Goal: Find specific page/section: Find specific page/section

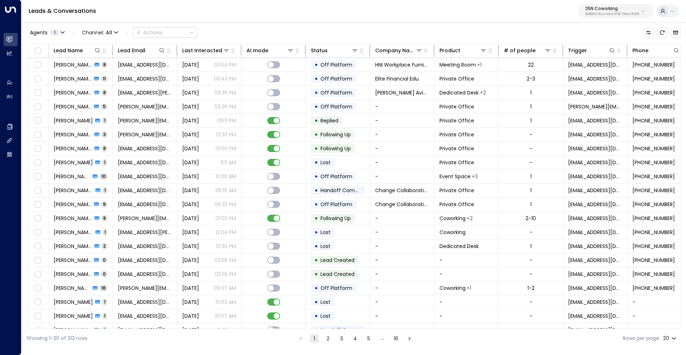
click at [604, 10] on p "25N Coworking" at bounding box center [612, 8] width 54 height 4
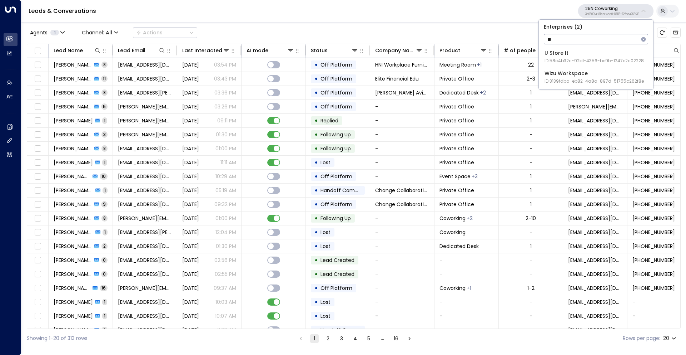
type input "*"
click at [567, 56] on div "U Store It ID: 58c4b32c-92b1-4356-be9b-1247e2c02228" at bounding box center [594, 56] width 99 height 15
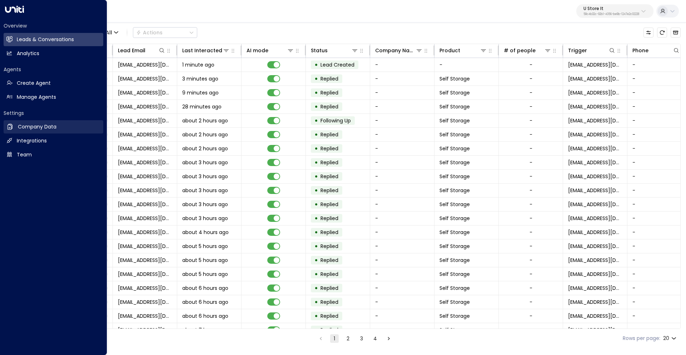
click at [38, 125] on h2 "Company Data" at bounding box center [37, 127] width 39 height 8
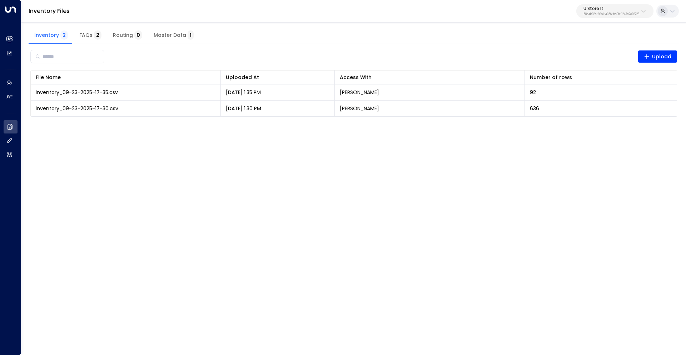
click at [165, 35] on span "Master Data 1" at bounding box center [174, 35] width 40 height 6
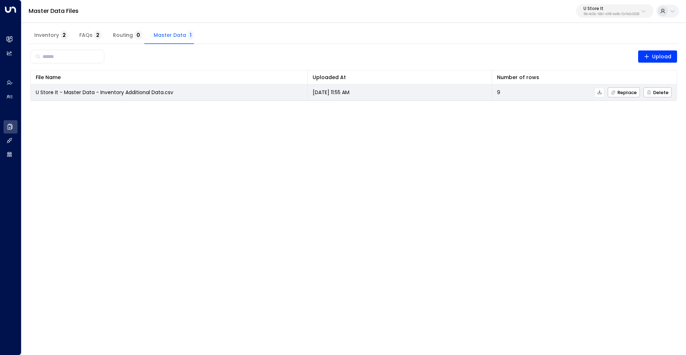
click at [600, 92] on icon at bounding box center [600, 92] width 4 height 4
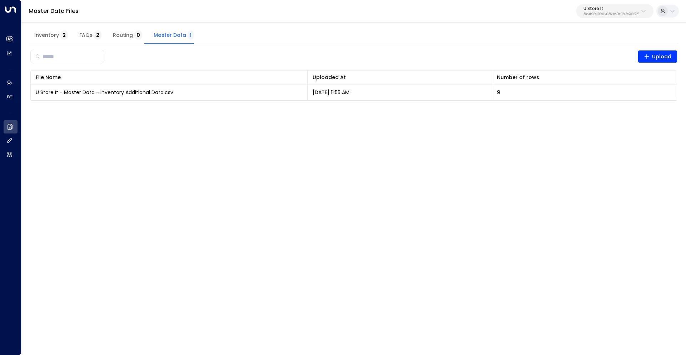
click at [51, 35] on span "Inventory 2" at bounding box center [51, 35] width 34 height 6
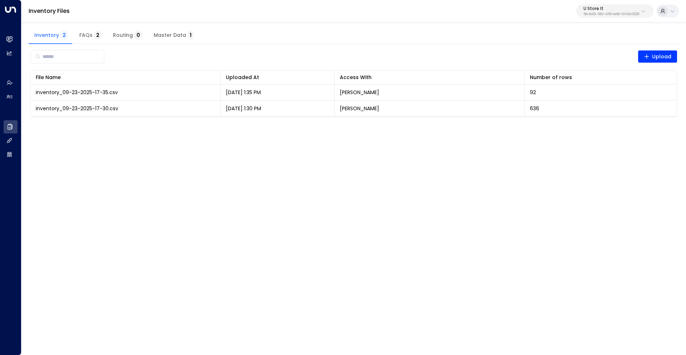
click at [575, 126] on html "Overview Leads & Conversations Leads & Conversations Analytics Analytics Agents…" at bounding box center [343, 63] width 686 height 126
click at [571, 126] on html "Overview Leads & Conversations Leads & Conversations Analytics Analytics Agents…" at bounding box center [343, 63] width 686 height 126
click at [603, 126] on html "Overview Leads & Conversations Leads & Conversations Analytics Analytics Agents…" at bounding box center [343, 63] width 686 height 126
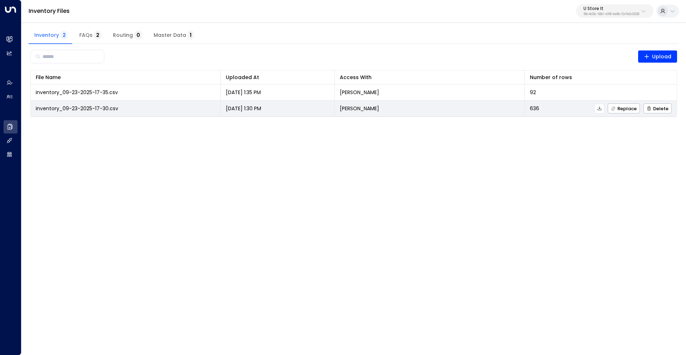
click at [600, 108] on icon at bounding box center [600, 108] width 4 height 4
